Goal: Information Seeking & Learning: Find specific fact

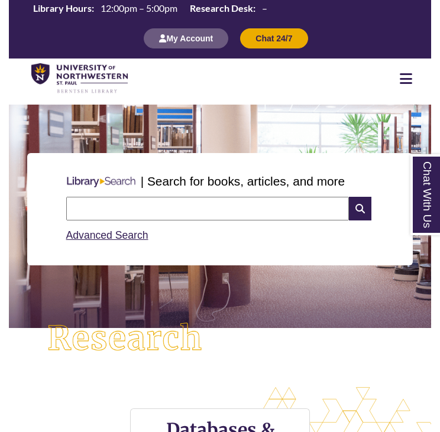
click at [150, 215] on input "text" at bounding box center [207, 209] width 283 height 24
click at [131, 206] on input "text" at bounding box center [207, 209] width 283 height 24
click at [190, 207] on input "**********" at bounding box center [207, 209] width 283 height 24
type input "**********"
